Goal: Information Seeking & Learning: Understand process/instructions

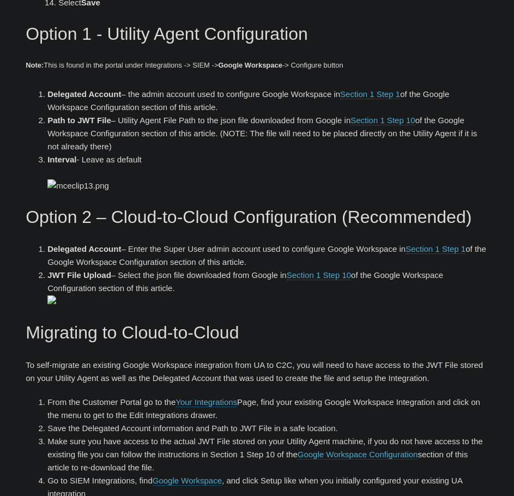
scroll to position [2507, 0]
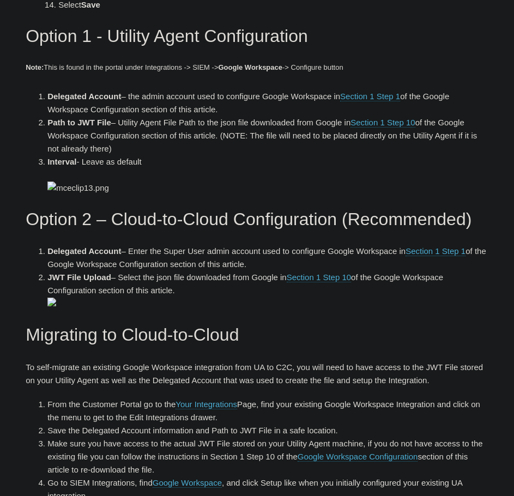
drag, startPoint x: 310, startPoint y: 282, endPoint x: 77, endPoint y: 277, distance: 232.2
copy li "https://www.googleapis.com/auth/admin.reports.audit.readonly"
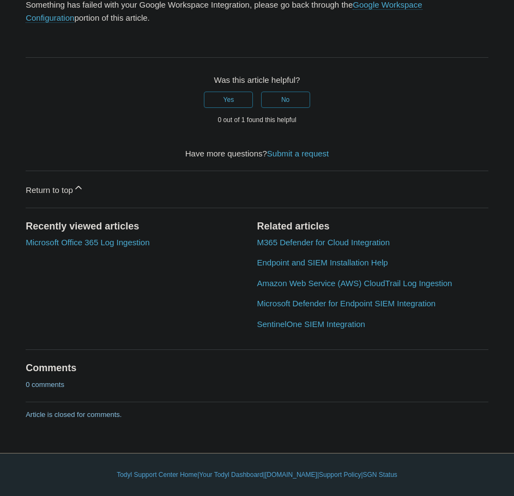
scroll to position [4577, 0]
drag, startPoint x: 303, startPoint y: 195, endPoint x: 71, endPoint y: 189, distance: 231.7
copy li "https://www.googleapis.com/auth/admin.reports.audit.readonly"
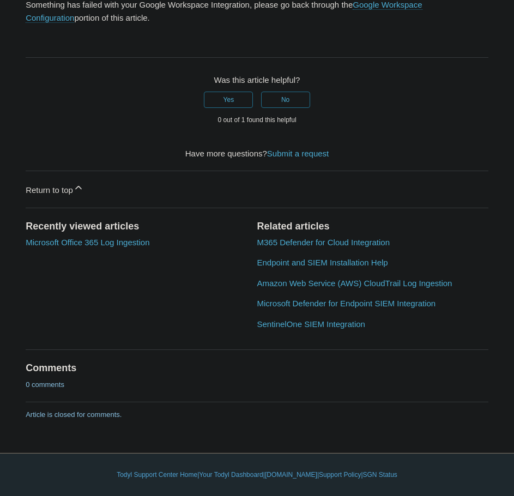
scroll to position [5286, 0]
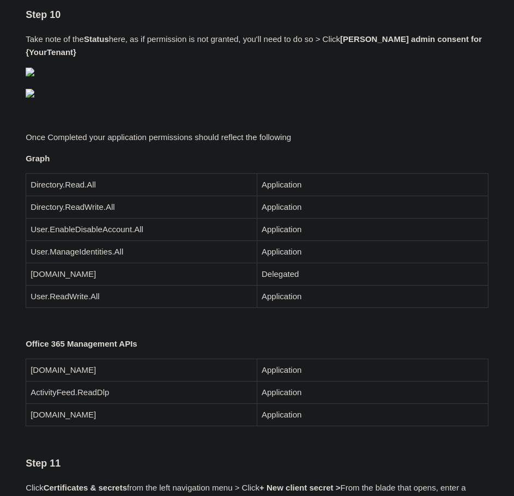
scroll to position [1907, 0]
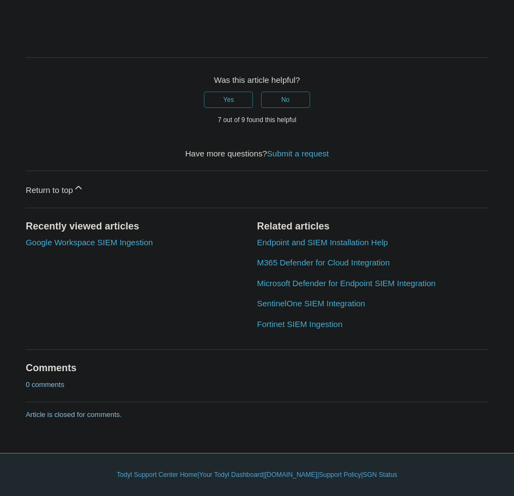
scroll to position [4414, 0]
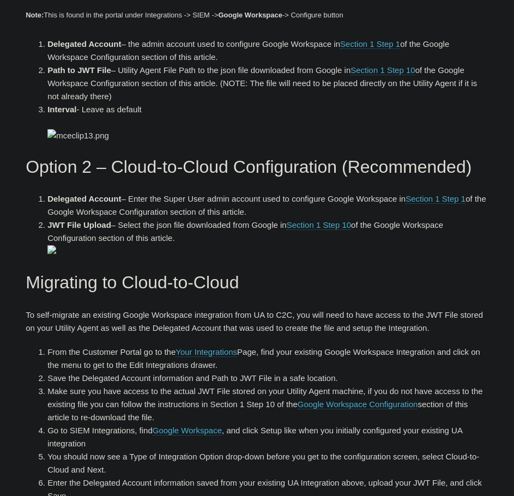
scroll to position [2561, 0]
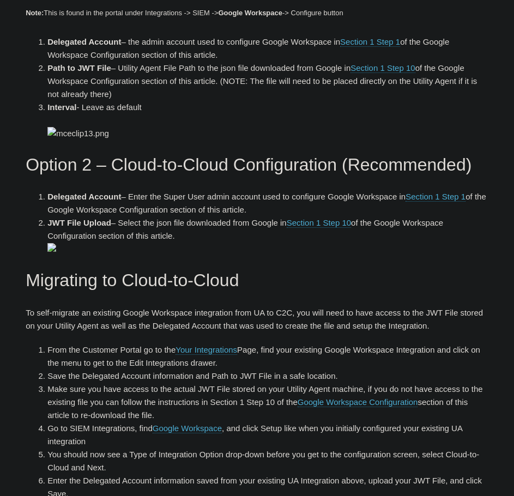
drag, startPoint x: 325, startPoint y: 219, endPoint x: 319, endPoint y: 219, distance: 6.0
drag, startPoint x: 310, startPoint y: 224, endPoint x: 73, endPoint y: 221, distance: 237.1
copy li "https://www.googleapis.com/auth/admin.reports.audit.readonly"
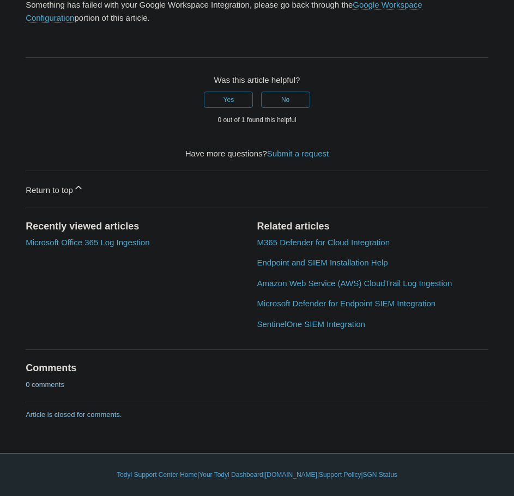
scroll to position [4577, 0]
drag, startPoint x: 296, startPoint y: 195, endPoint x: 71, endPoint y: 190, distance: 225.7
copy li "https://www.googleapis.com/auth/admin.reports.audit.readonly"
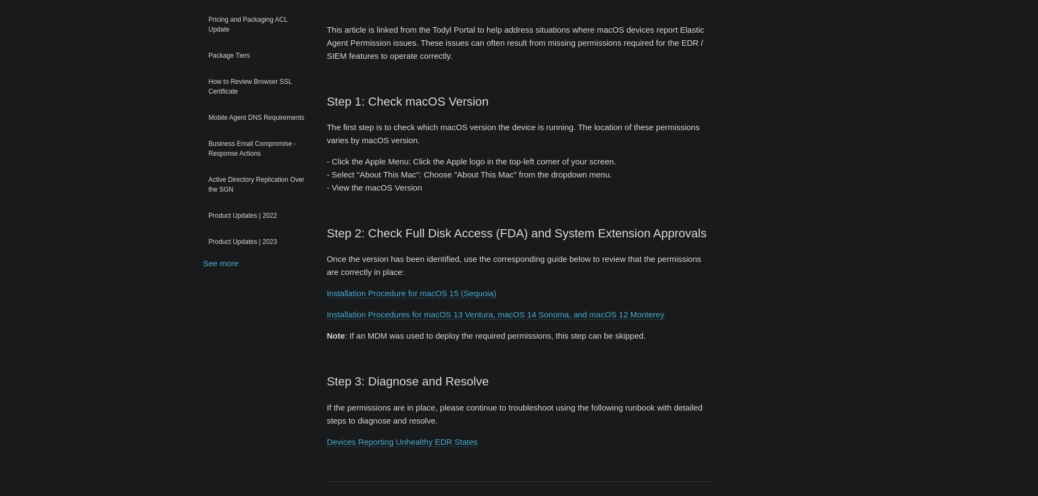
scroll to position [163, 0]
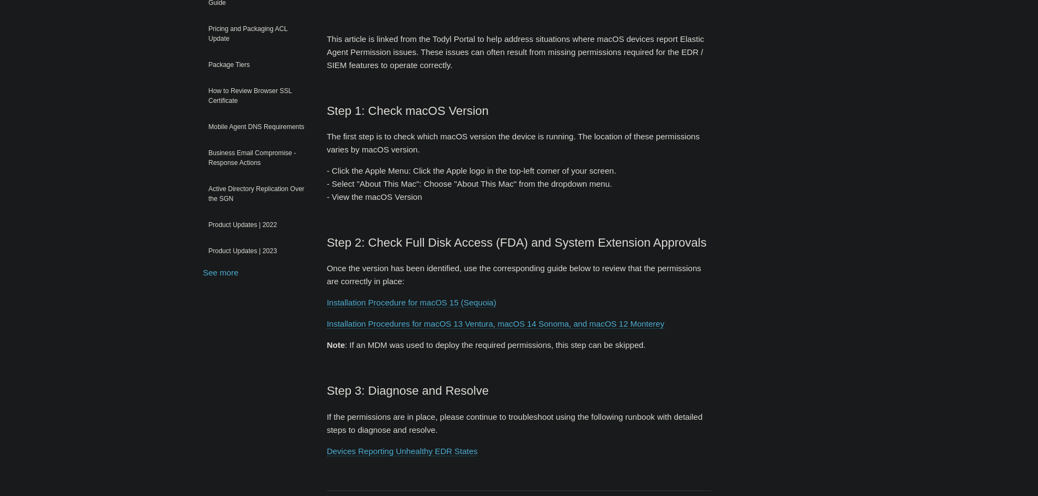
click at [392, 301] on link "Installation Procedure for macOS 15 (Sequoia)" at bounding box center [411, 303] width 169 height 10
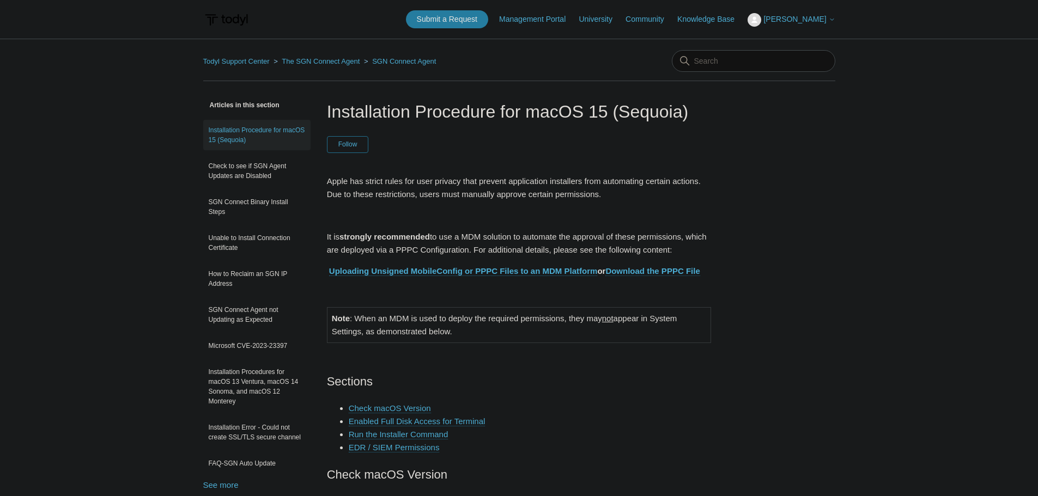
click at [640, 271] on link "Download the PPPC File" at bounding box center [652, 271] width 94 height 10
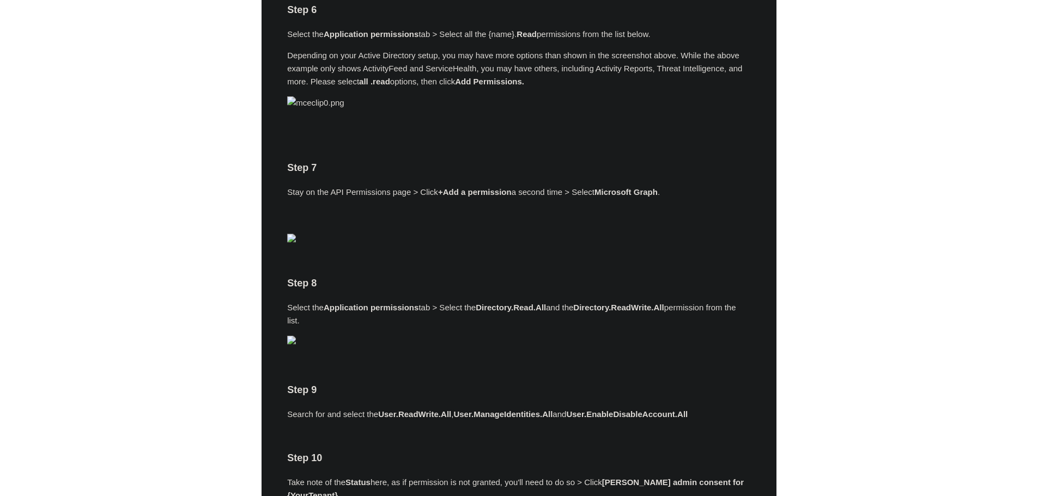
scroll to position [1308, 0]
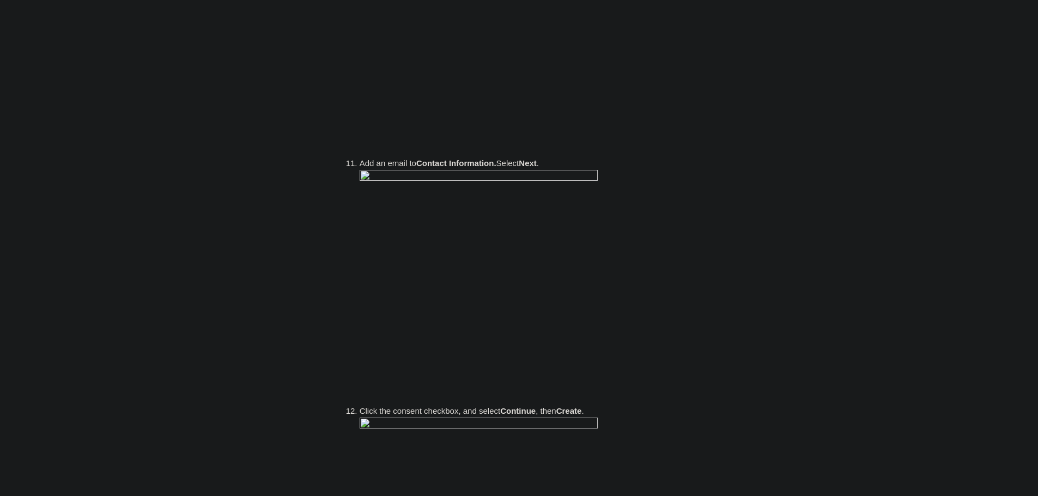
scroll to position [1798, 0]
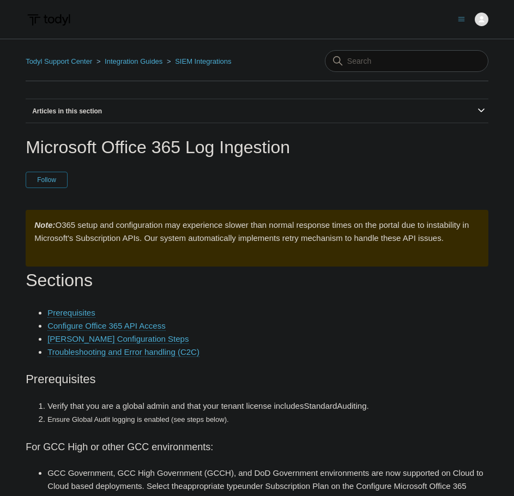
scroll to position [6056, 0]
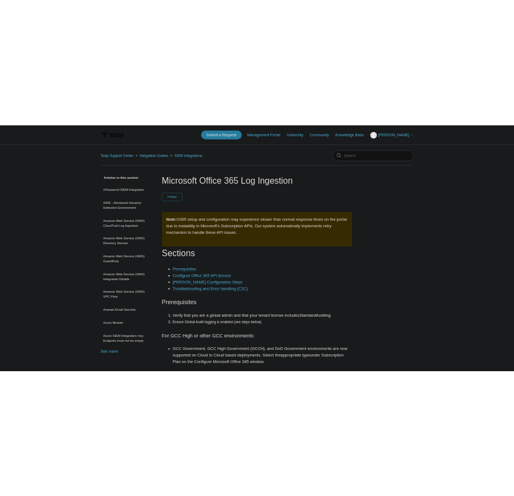
scroll to position [1308, 0]
